Goal: Task Accomplishment & Management: Manage account settings

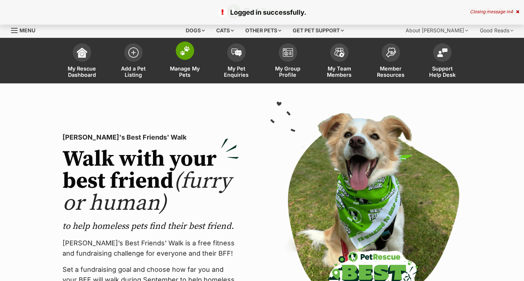
click at [185, 71] on span "Manage My Pets" at bounding box center [184, 71] width 33 height 12
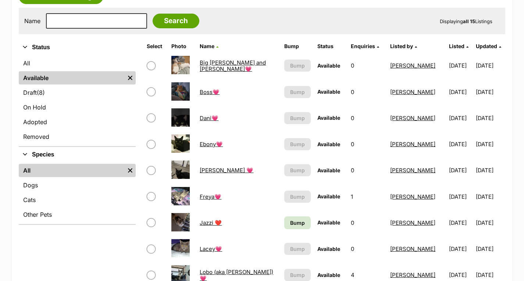
scroll to position [221, 0]
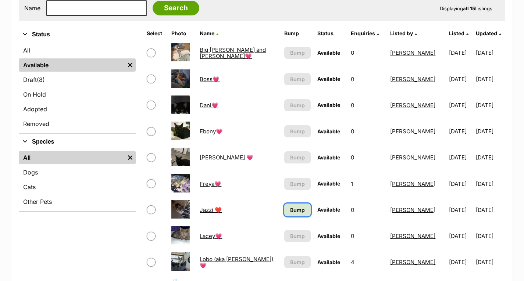
click at [292, 216] on link "Bump" at bounding box center [297, 210] width 27 height 13
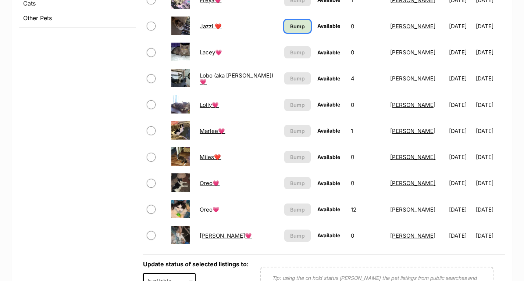
scroll to position [395, 0]
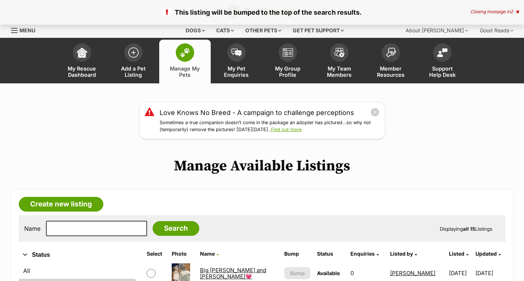
click at [17, 31] on div "Menu" at bounding box center [14, 31] width 7 height 6
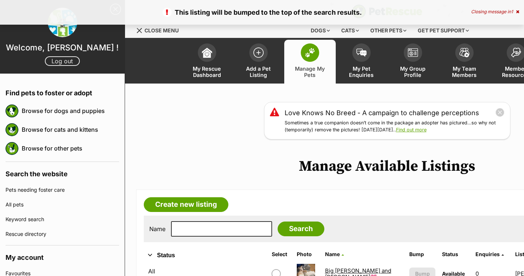
click at [59, 62] on link "Log out" at bounding box center [62, 61] width 35 height 10
